Goal: Find contact information: Find contact information

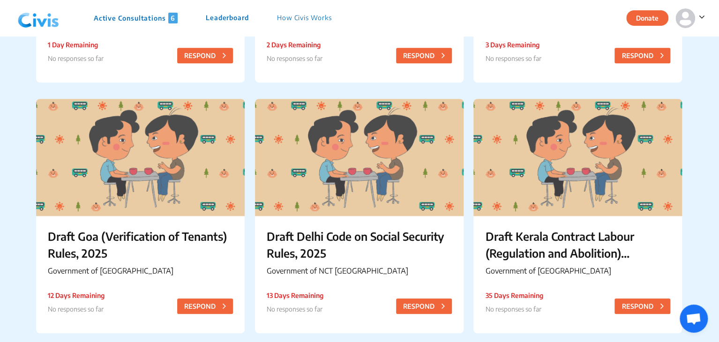
scroll to position [386, 0]
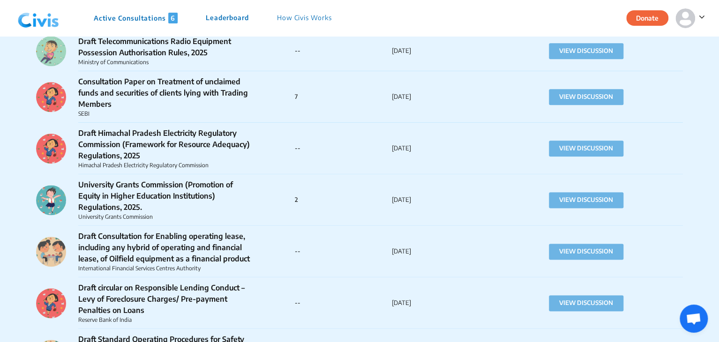
click at [36, 22] on img at bounding box center [38, 18] width 49 height 28
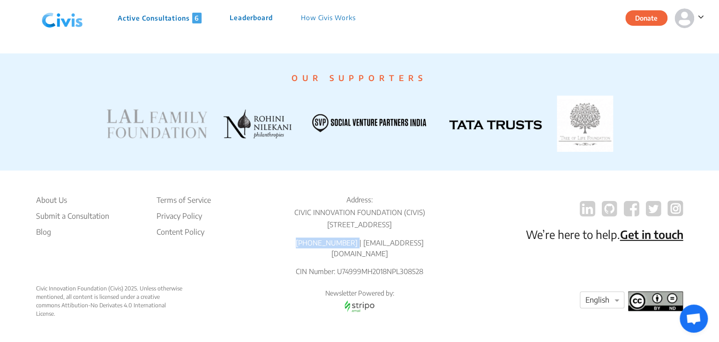
scroll to position [1827, 0]
drag, startPoint x: 307, startPoint y: 252, endPoint x: 357, endPoint y: 253, distance: 50.2
click at [357, 253] on p "[PHONE_NUMBER] | [EMAIL_ADDRESS][DOMAIN_NAME]" at bounding box center [359, 248] width 175 height 21
copy p "[PHONE_NUMBER]"
